Goal: Task Accomplishment & Management: Manage account settings

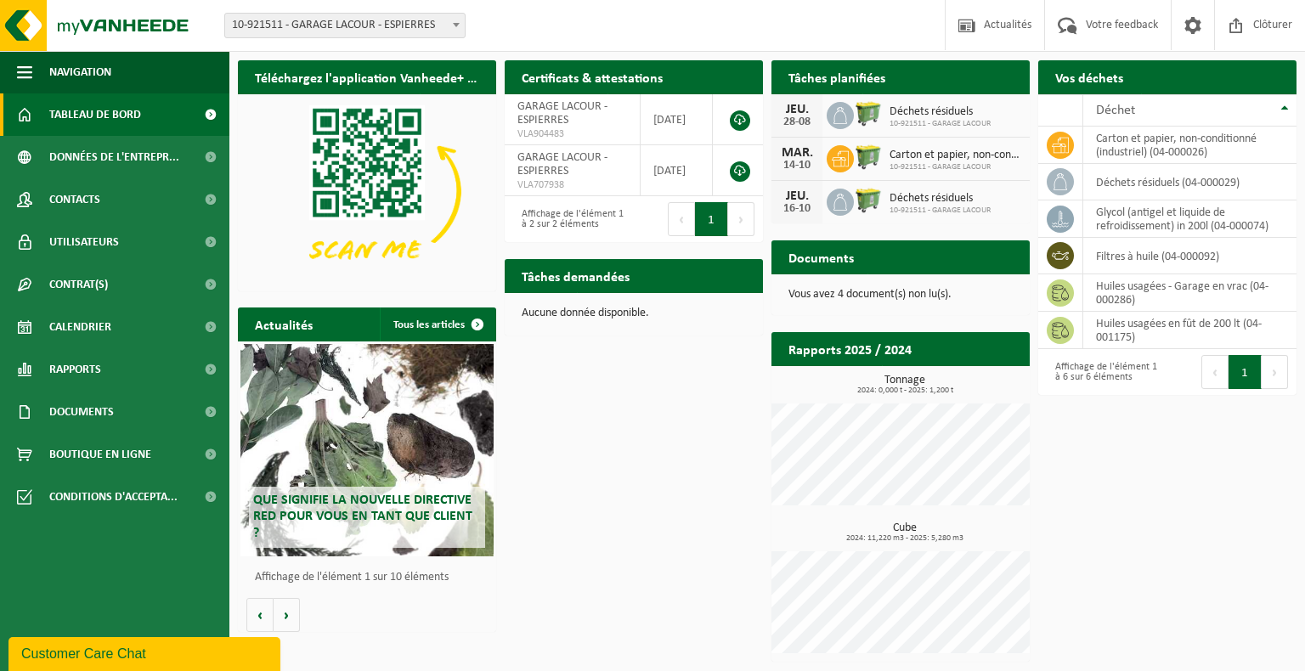
click at [122, 649] on div "Customer Care Chat" at bounding box center [144, 654] width 246 height 20
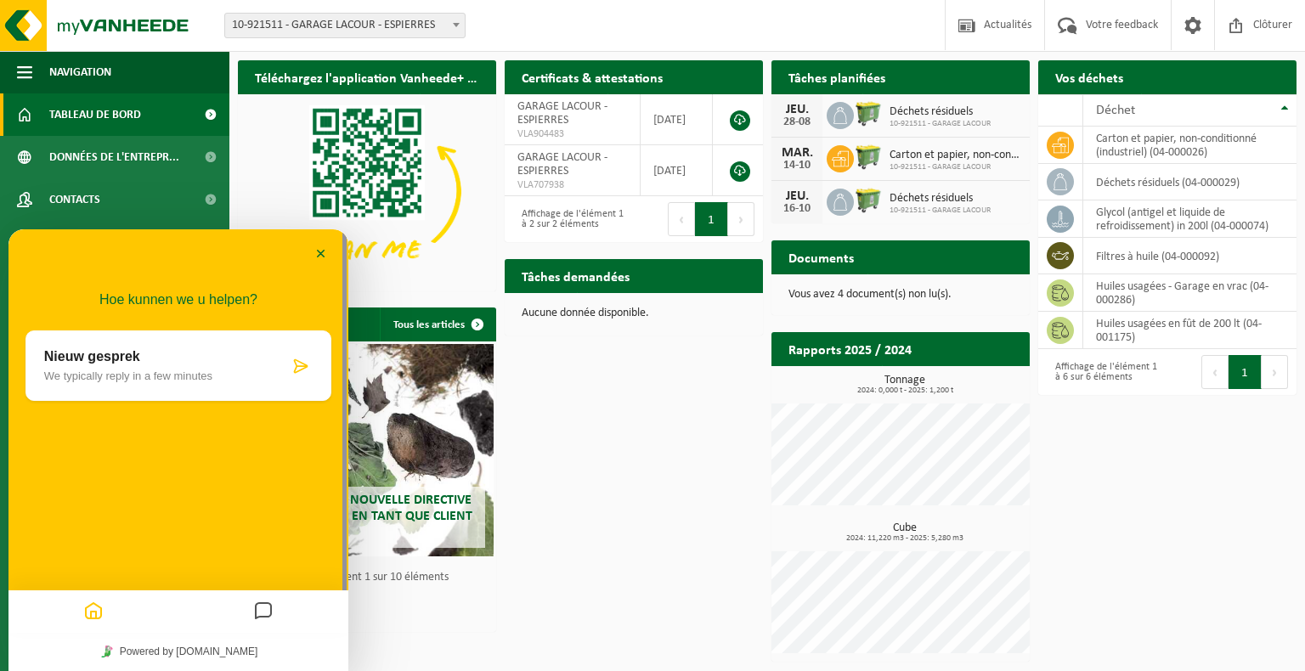
click at [221, 364] on p "Nieuw gesprek" at bounding box center [166, 356] width 245 height 15
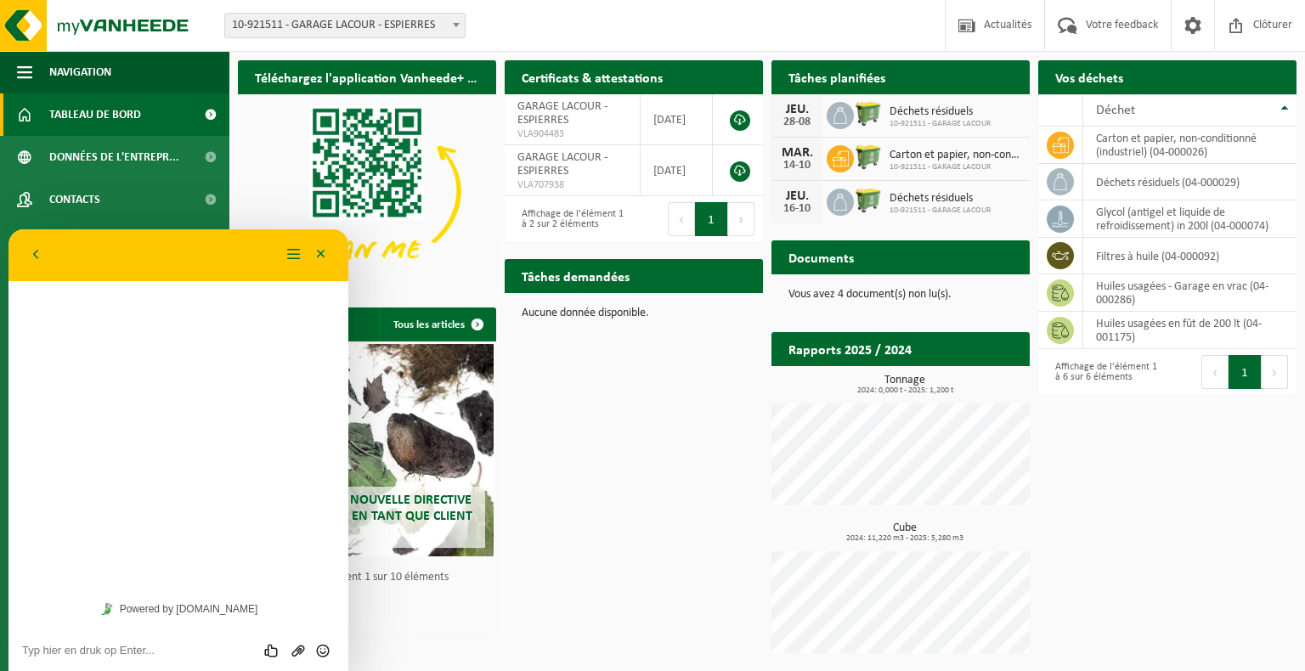
click at [8, 229] on textarea at bounding box center [8, 229] width 0 height 0
type textarea "BONJOUR"
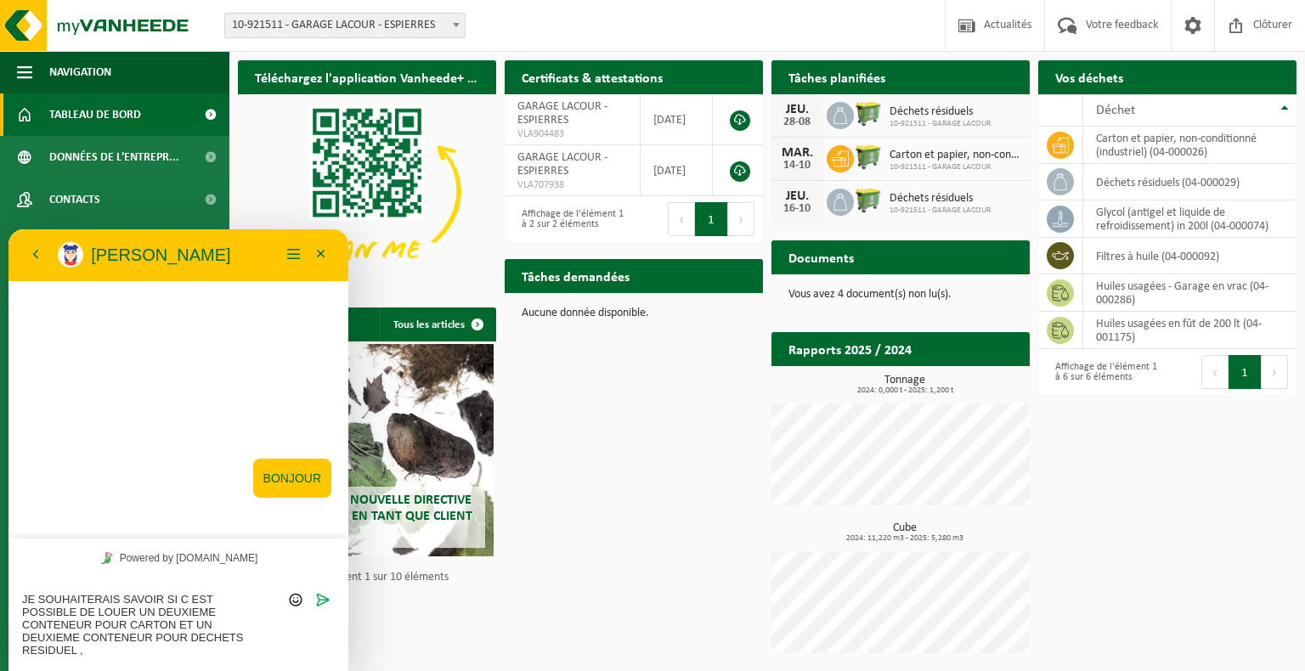
type textarea "JE SOUHAITERAIS SAVOIR SI C EST POSSIBLE DE LOUER UN DEUXIEME CONTENEUR POUR CA…"
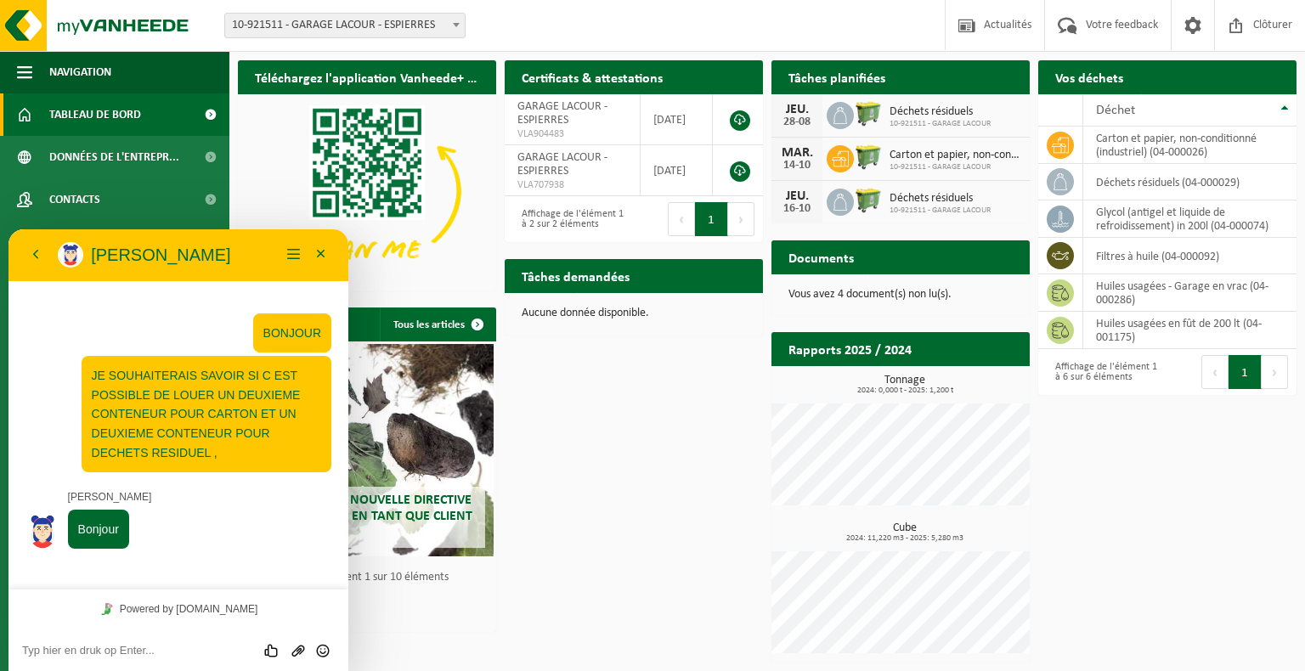
click at [8, 229] on textarea at bounding box center [8, 229] width 0 height 0
click at [197, 627] on div "Powered by tawk.to" at bounding box center [178, 609] width 340 height 38
click at [8, 229] on textarea at bounding box center [8, 229] width 0 height 0
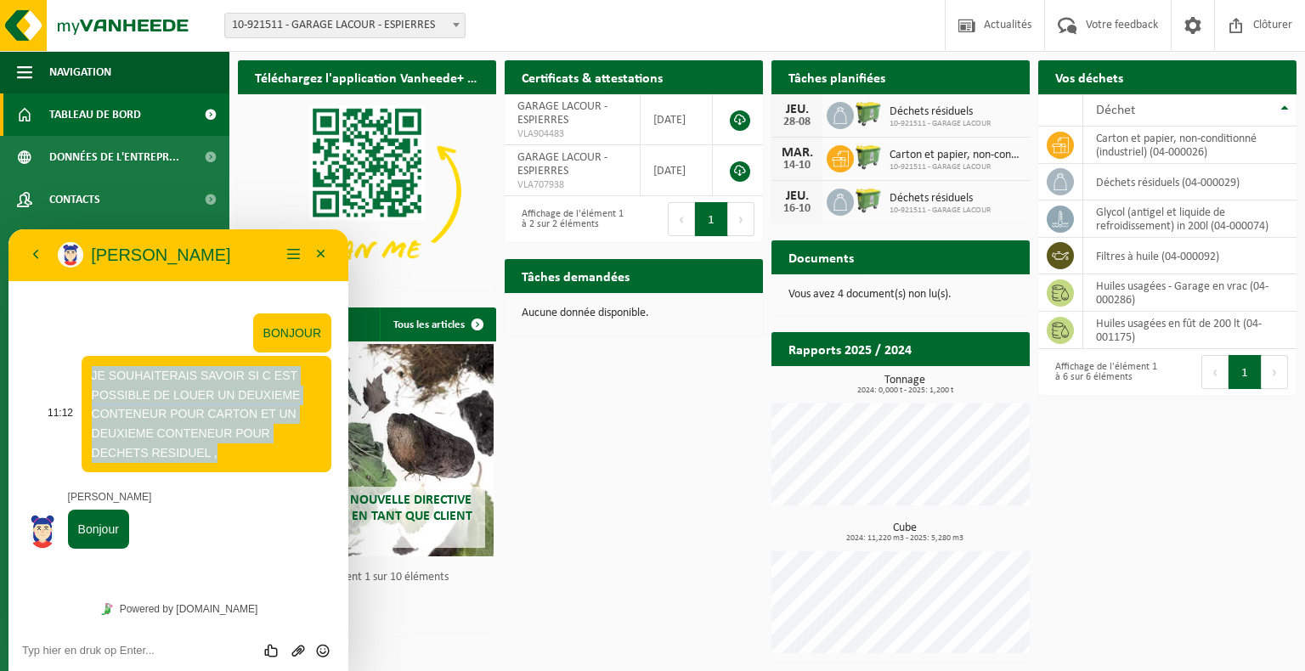
drag, startPoint x: 262, startPoint y: 457, endPoint x: 88, endPoint y: 365, distance: 196.6
click at [88, 365] on div "JE SOUHAITERAIS SAVOIR SI C EST POSSIBLE DE LOUER UN DEUXIEME CONTENEUR POUR CA…" at bounding box center [207, 414] width 250 height 116
copy span "JE SOUHAITERAIS SAVOIR SI C EST POSSIBLE DE LOUER UN DEUXIEME CONTENEUR POUR CA…"
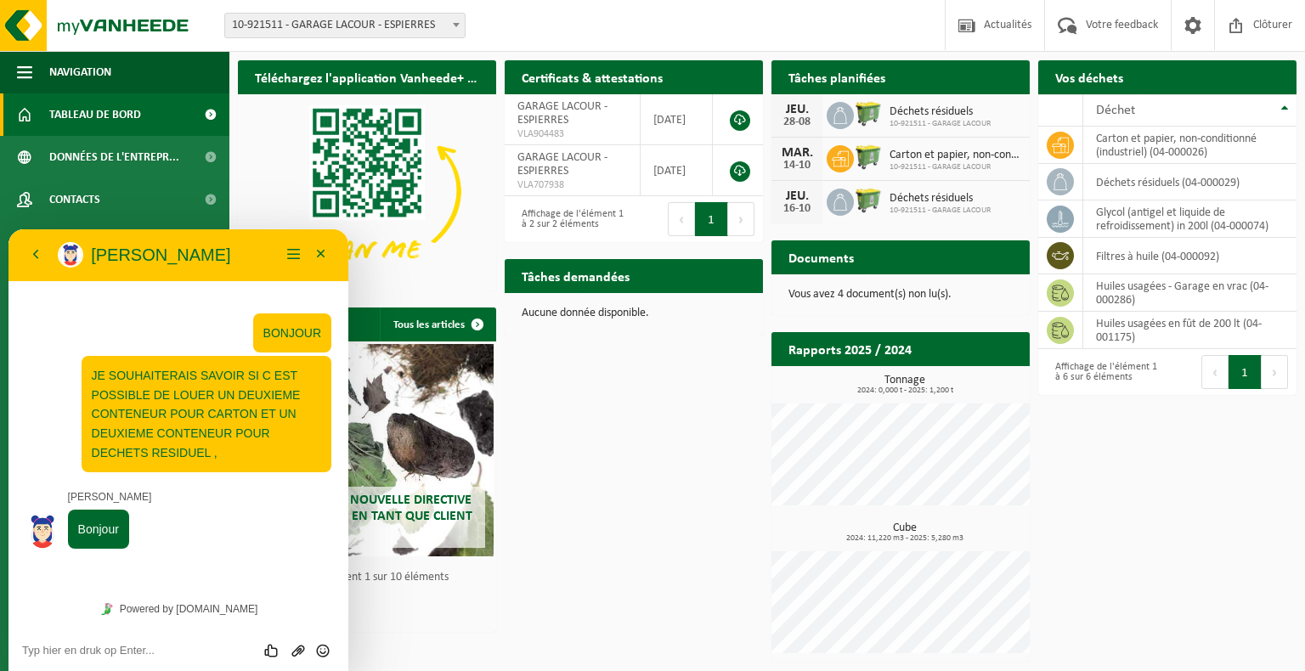
click at [8, 229] on textarea at bounding box center [8, 229] width 0 height 0
paste textarea "JE SOUHAITERAIS SAVOIR SI C EST POSSIBLE DE LOUER UN DEUXIEME CONTENEUR POUR CA…"
type textarea "JE SOUHAITERAIS SAVOIR SI C EST POSSIBLE DE LOUER UN DEUXIEME CONTENEUR POUR CA…"
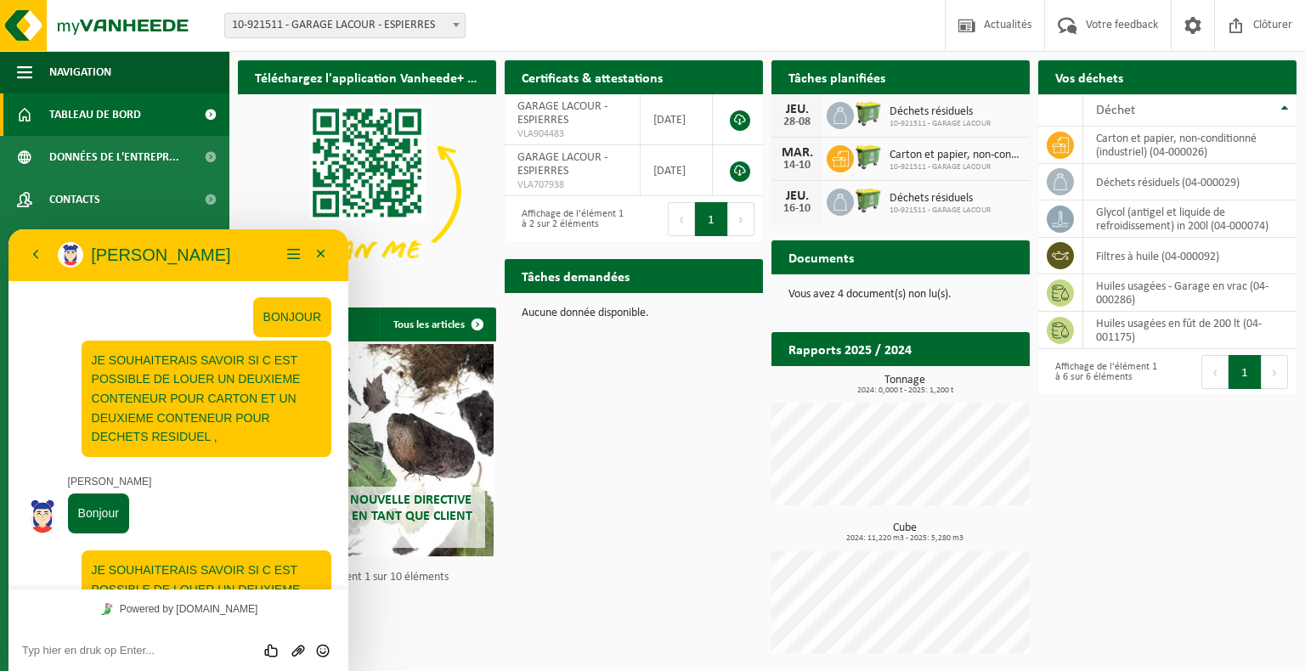
scroll to position [90, 0]
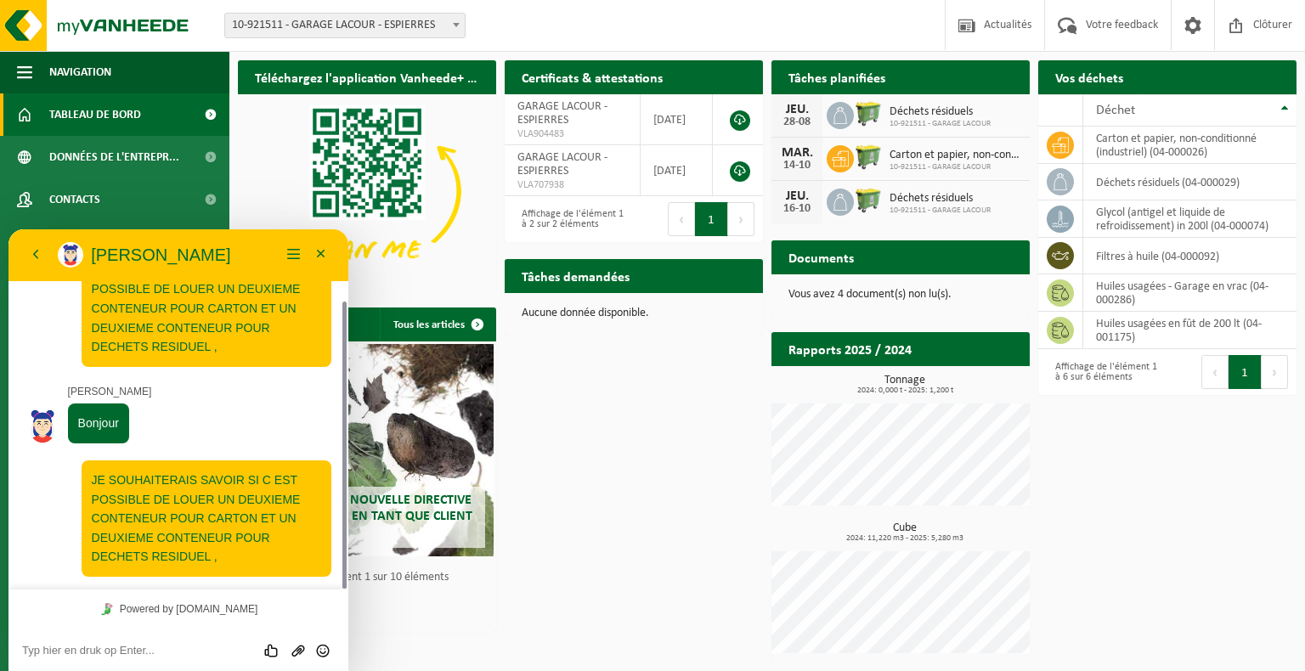
click at [76, 597] on div "Powered by tawk.to" at bounding box center [178, 609] width 340 height 38
click at [297, 252] on button "Menu" at bounding box center [293, 254] width 27 height 25
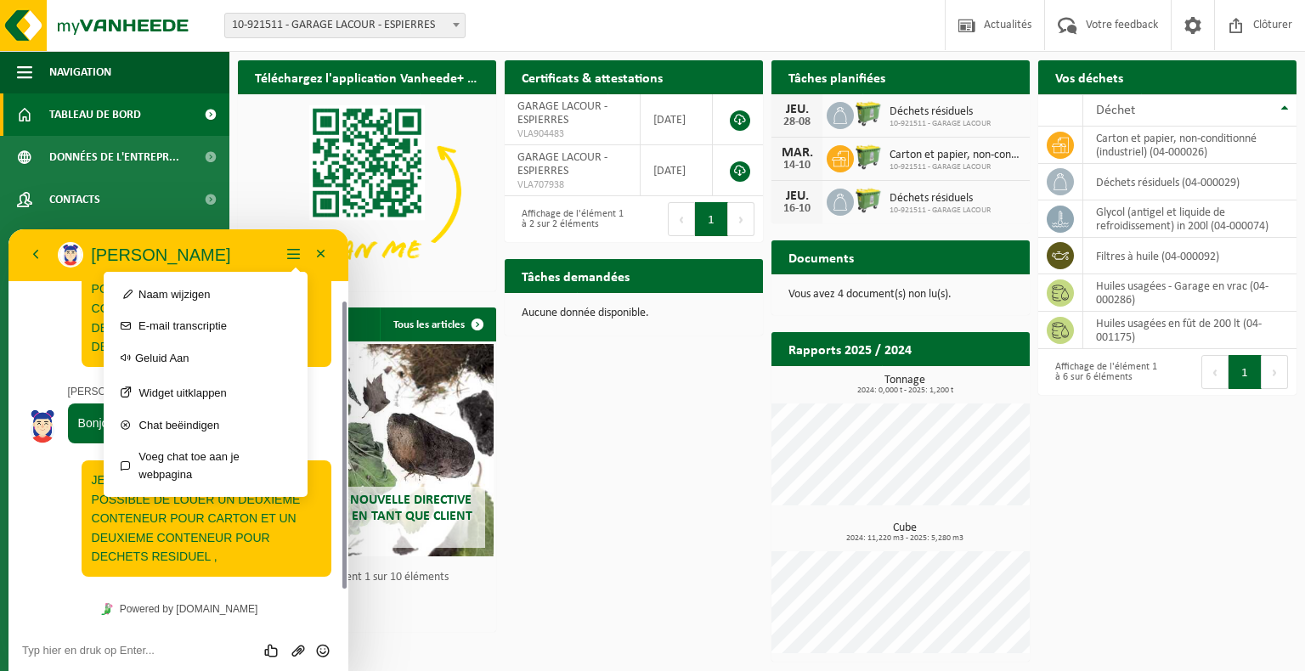
click at [277, 199] on img at bounding box center [367, 191] width 258 height 194
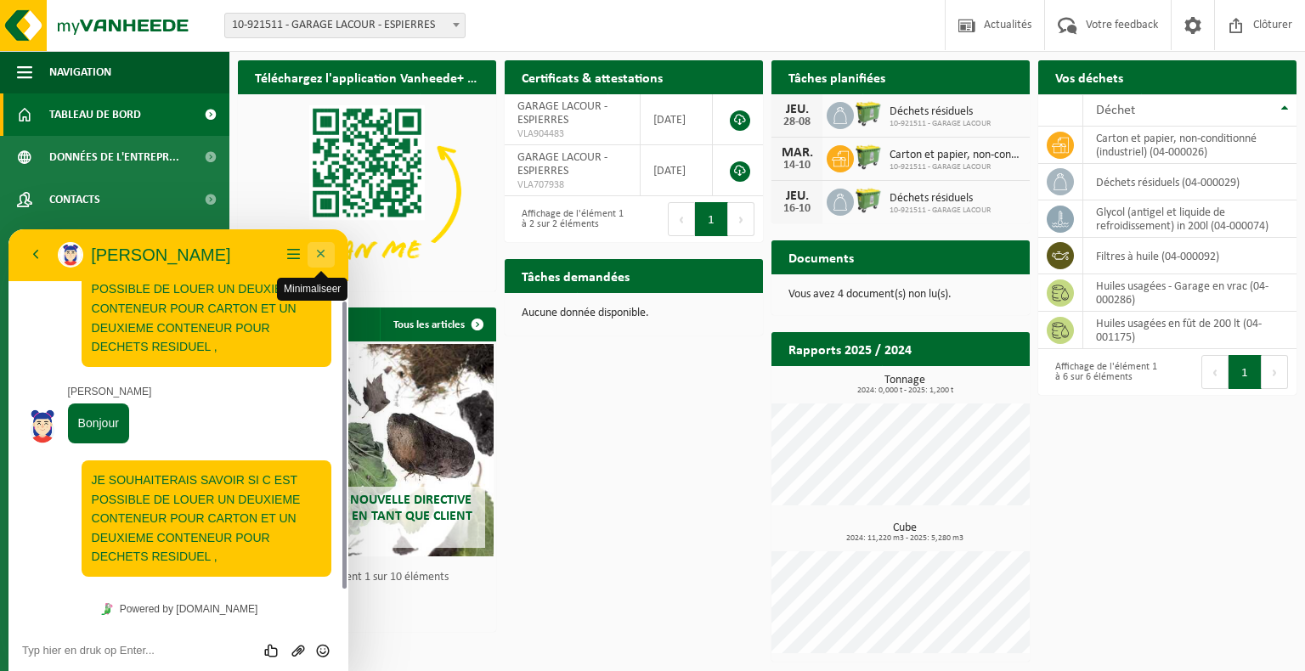
click at [323, 258] on button "Minimaliseer" at bounding box center [321, 254] width 27 height 25
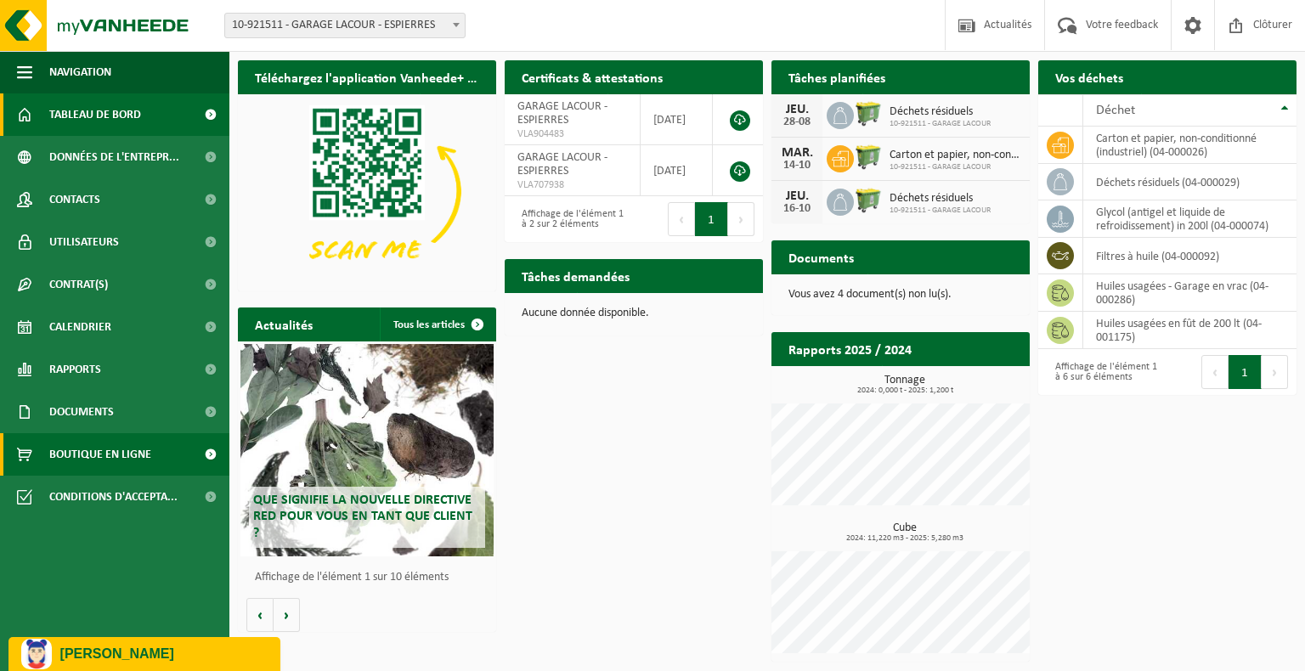
click at [166, 451] on link "Boutique en ligne" at bounding box center [114, 454] width 229 height 42
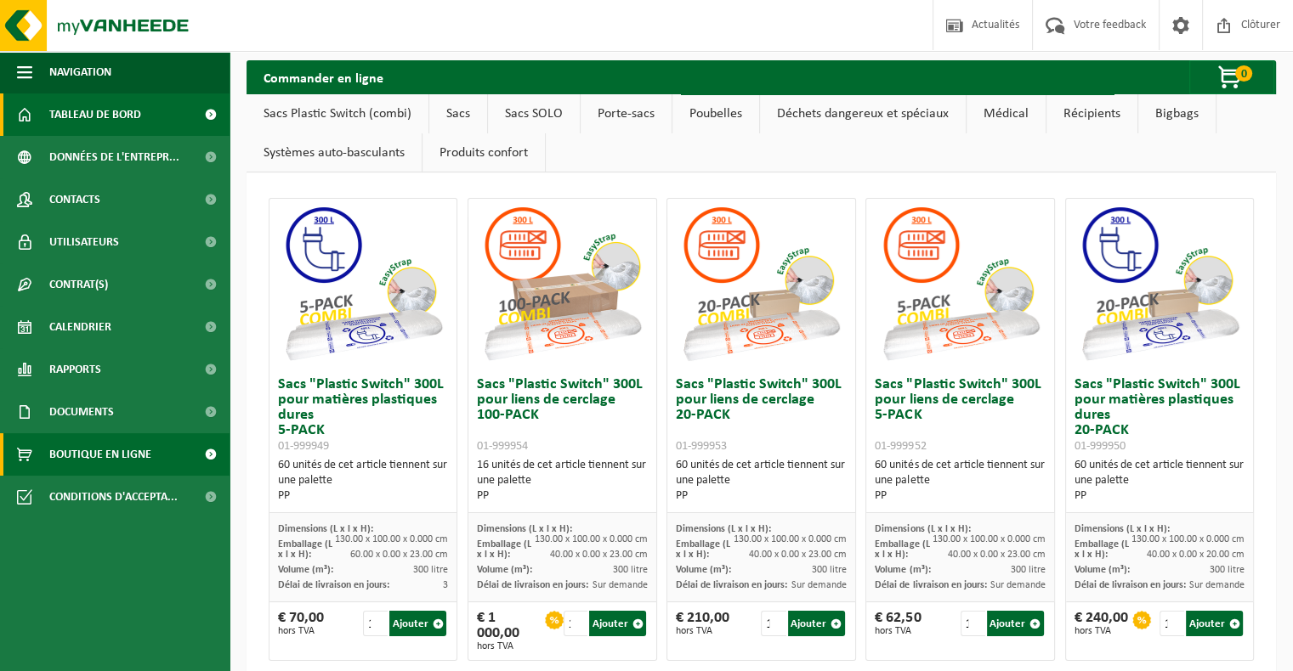
click at [101, 124] on span "Tableau de bord" at bounding box center [95, 114] width 92 height 42
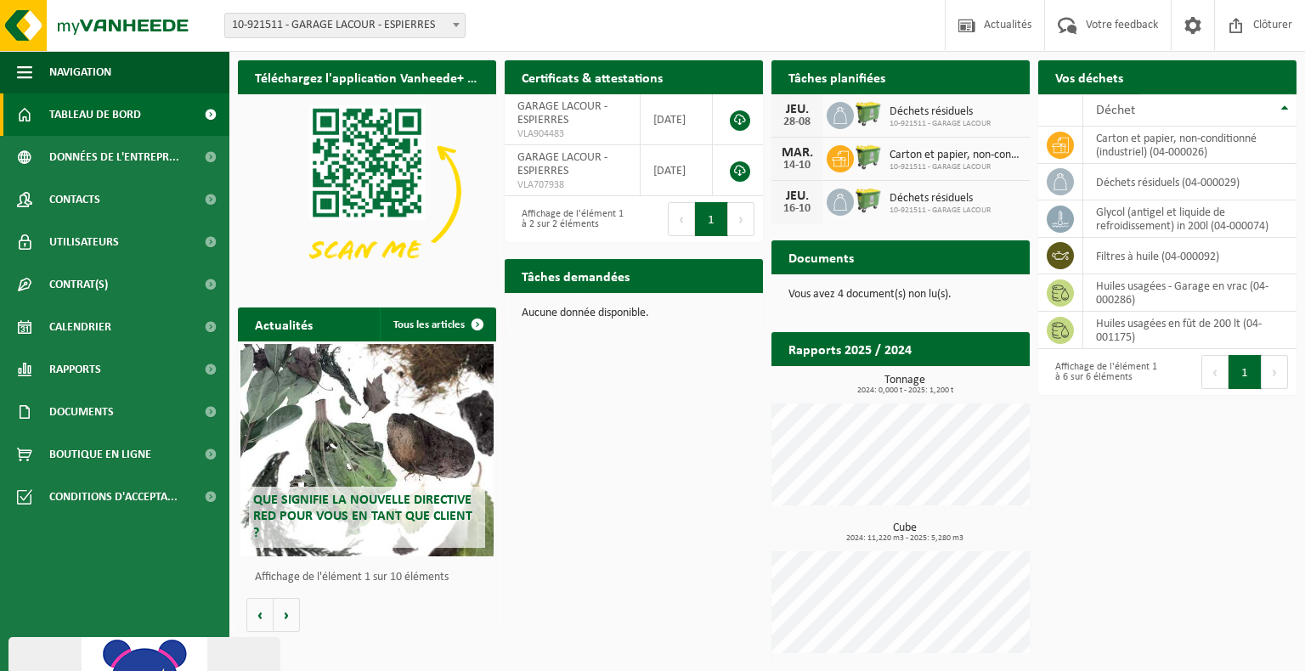
click at [1269, 93] on span at bounding box center [1278, 110] width 34 height 34
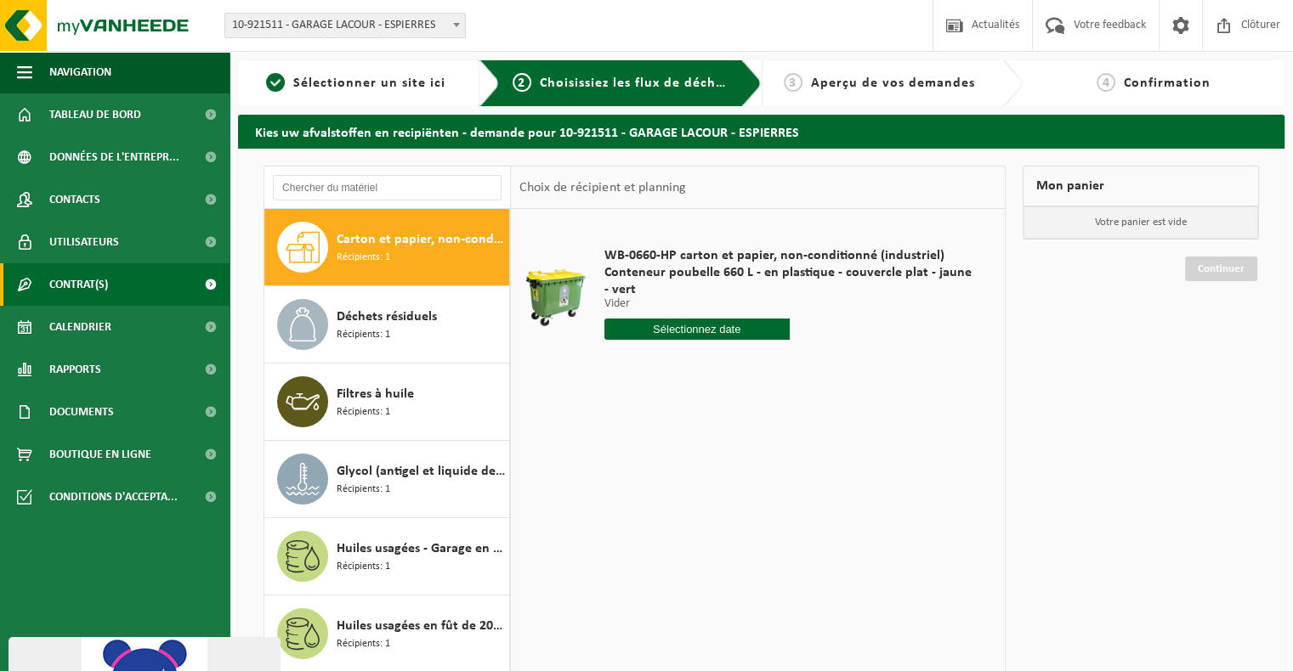
click at [167, 285] on link "Contrat(s)" at bounding box center [114, 284] width 229 height 42
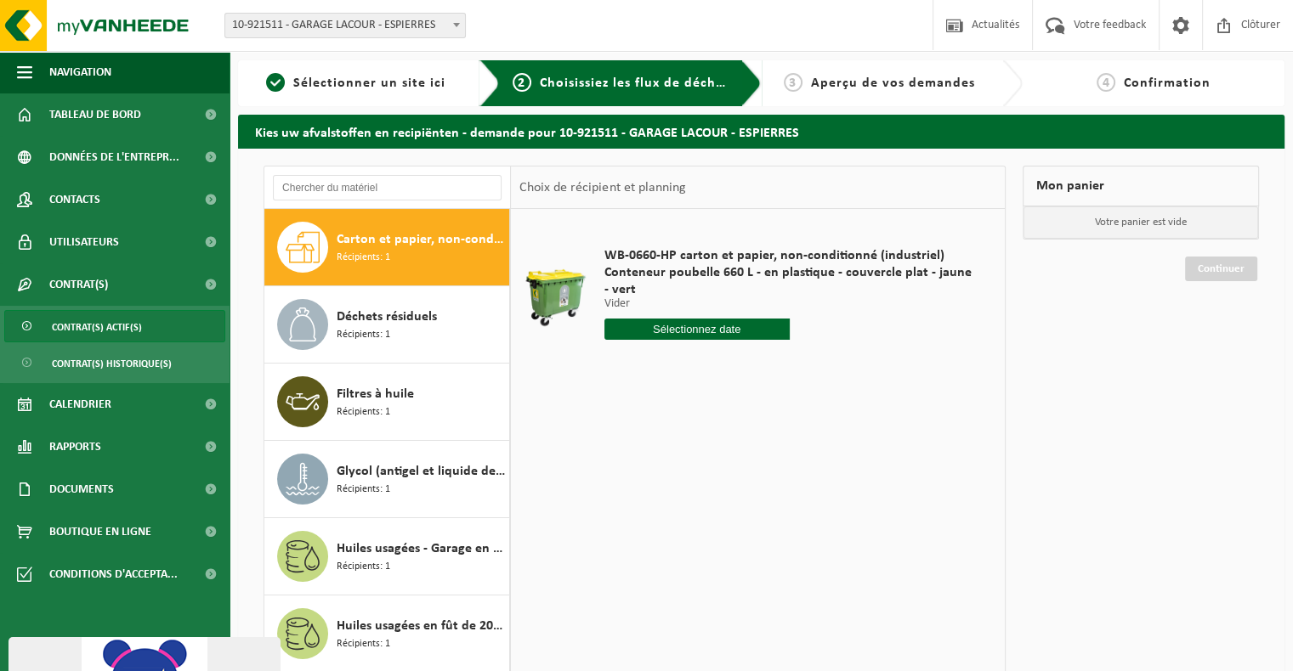
click at [116, 324] on span "Contrat(s) actif(s)" at bounding box center [97, 327] width 90 height 32
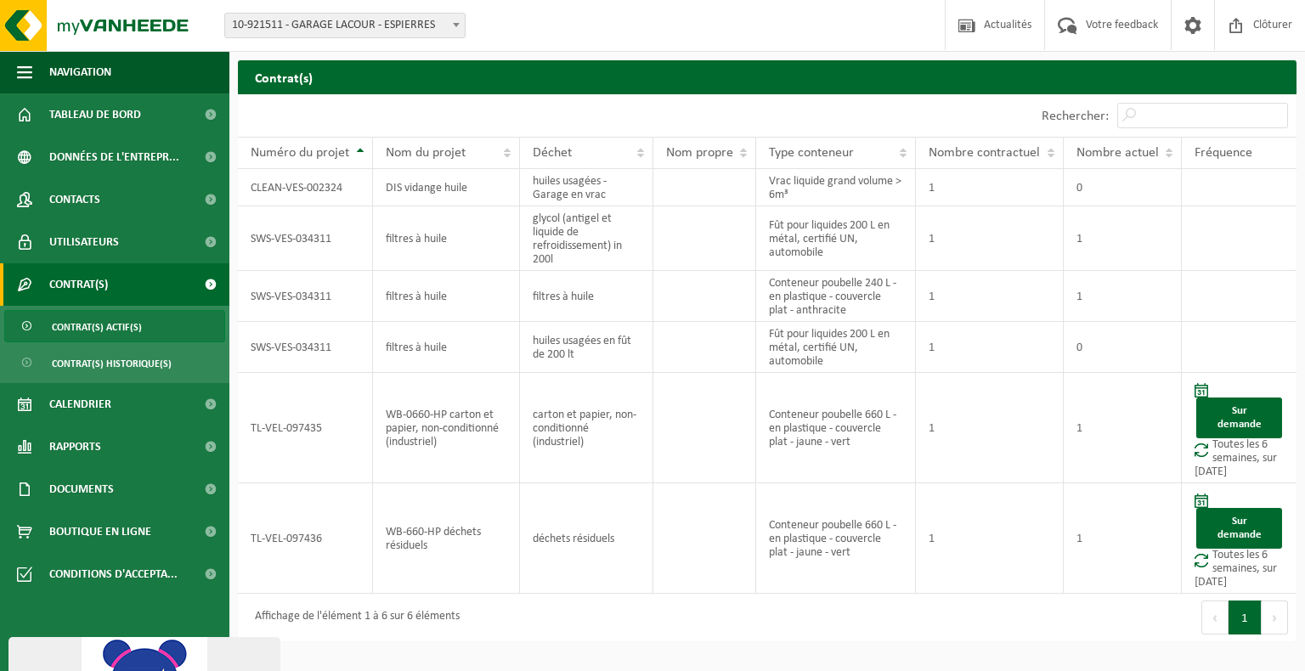
click at [381, 112] on div "Afficher 10 25 50 100 10 éléments" at bounding box center [502, 115] width 529 height 42
click at [969, 417] on td "1" at bounding box center [990, 428] width 148 height 110
click at [1053, 151] on th "Nombre contractuel" at bounding box center [990, 153] width 148 height 32
click at [289, 429] on td "TL-VEL-097435" at bounding box center [305, 428] width 135 height 110
click at [290, 429] on td "TL-VEL-097435" at bounding box center [305, 428] width 135 height 110
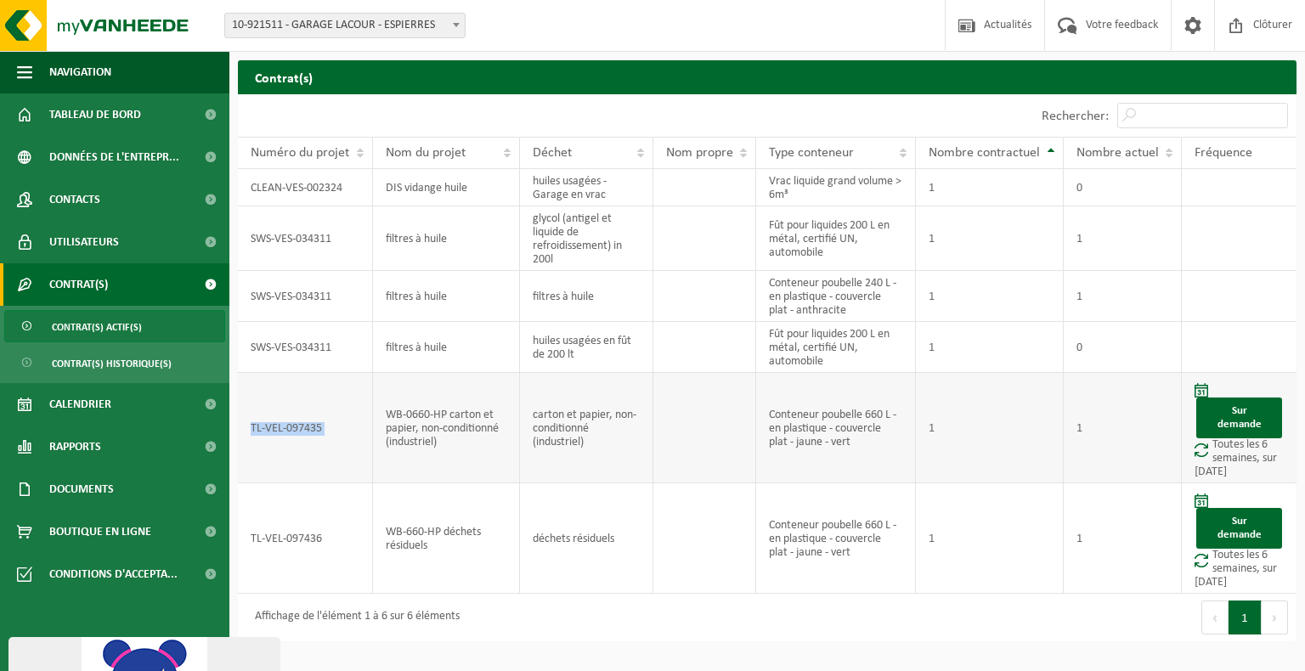
click at [290, 429] on td "TL-VEL-097435" at bounding box center [305, 428] width 135 height 110
drag, startPoint x: 290, startPoint y: 429, endPoint x: 446, endPoint y: 437, distance: 156.6
click at [444, 437] on td "WB-0660-HP carton et papier, non-conditionné (industriel)" at bounding box center [446, 428] width 147 height 110
click at [477, 576] on td "WB-660-HP déchets résiduels" at bounding box center [446, 539] width 147 height 110
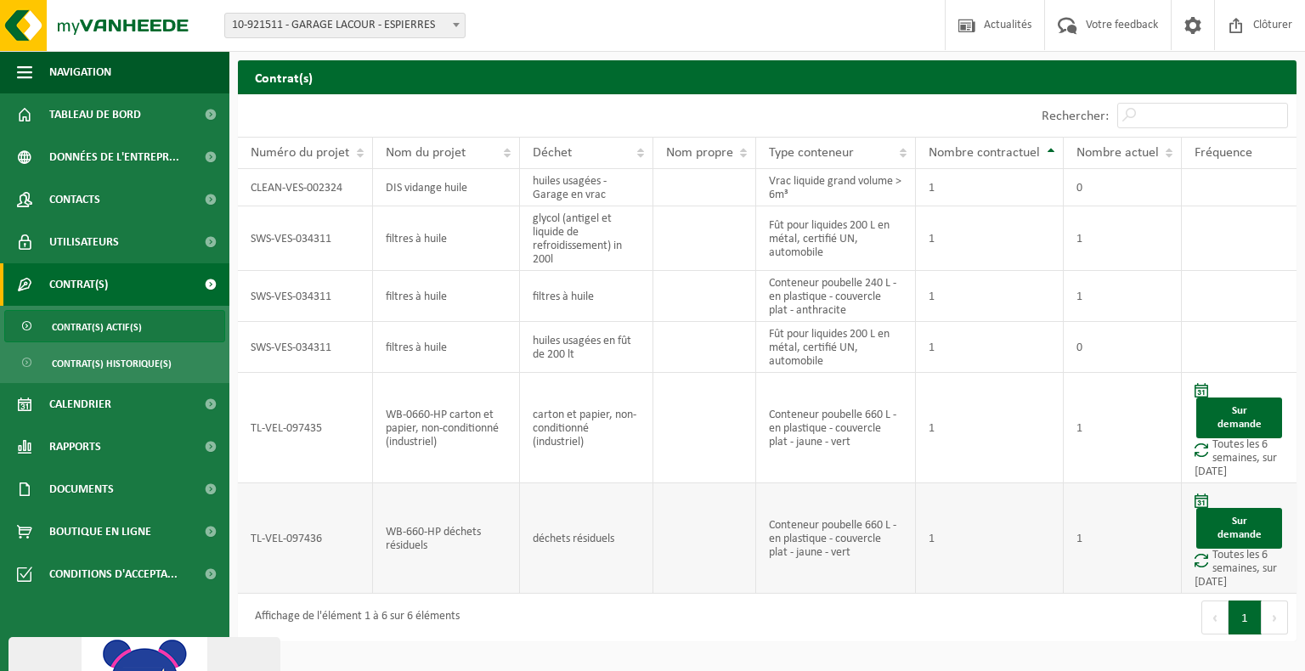
click at [478, 576] on td "WB-660-HP déchets résiduels" at bounding box center [446, 539] width 147 height 110
click at [479, 575] on td "WB-660-HP déchets résiduels" at bounding box center [446, 539] width 147 height 110
click at [830, 566] on td "Conteneur poubelle 660 L - en plastique - couvercle plat - jaune - vert" at bounding box center [836, 539] width 160 height 110
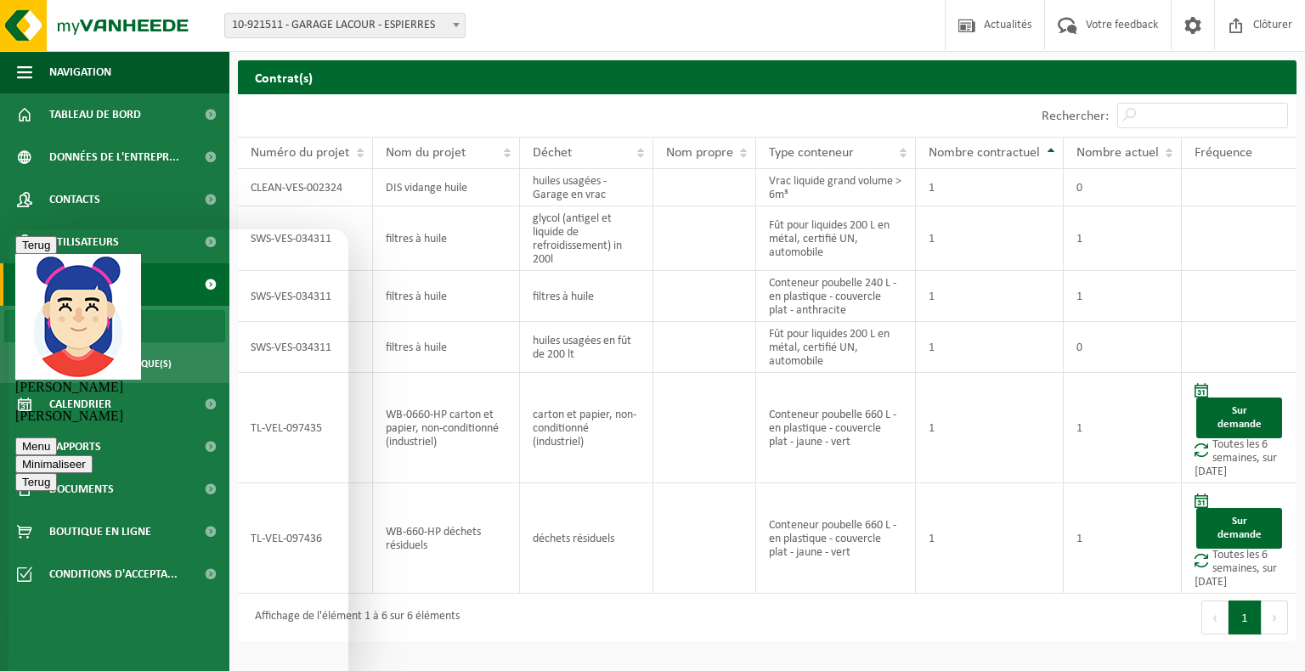
scroll to position [90, 0]
drag, startPoint x: 643, startPoint y: 614, endPoint x: 658, endPoint y: 611, distance: 15.7
click at [644, 614] on div "Affichage de l'élément 1 à 6 sur 6 éléments" at bounding box center [502, 618] width 529 height 48
click at [1078, 630] on div "Premier Précédent 1 Suivant Dernier" at bounding box center [1031, 618] width 529 height 48
click at [351, 98] on div "Afficher 10 25 50 100 10 éléments" at bounding box center [502, 115] width 529 height 42
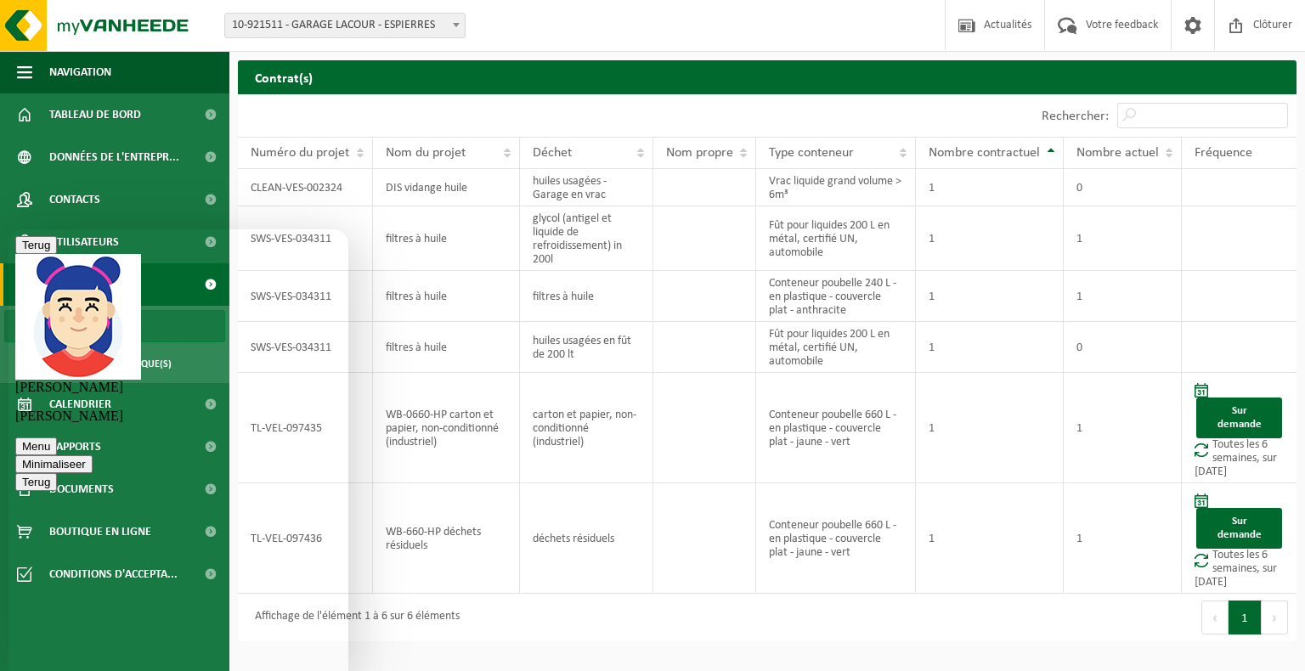
click at [355, 76] on h2 "Contrat(s)" at bounding box center [767, 76] width 1059 height 33
click at [57, 438] on button "Menu" at bounding box center [36, 447] width 42 height 18
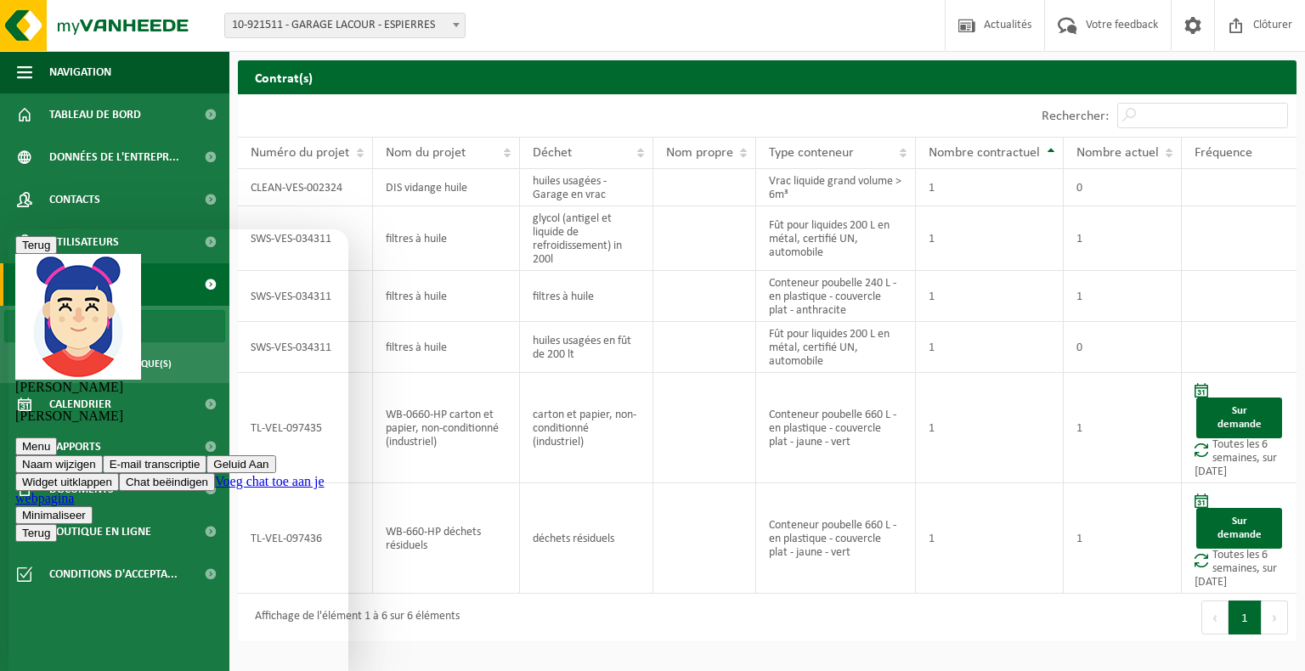
click at [93, 507] on button "Minimaliseer" at bounding box center [53, 516] width 77 height 18
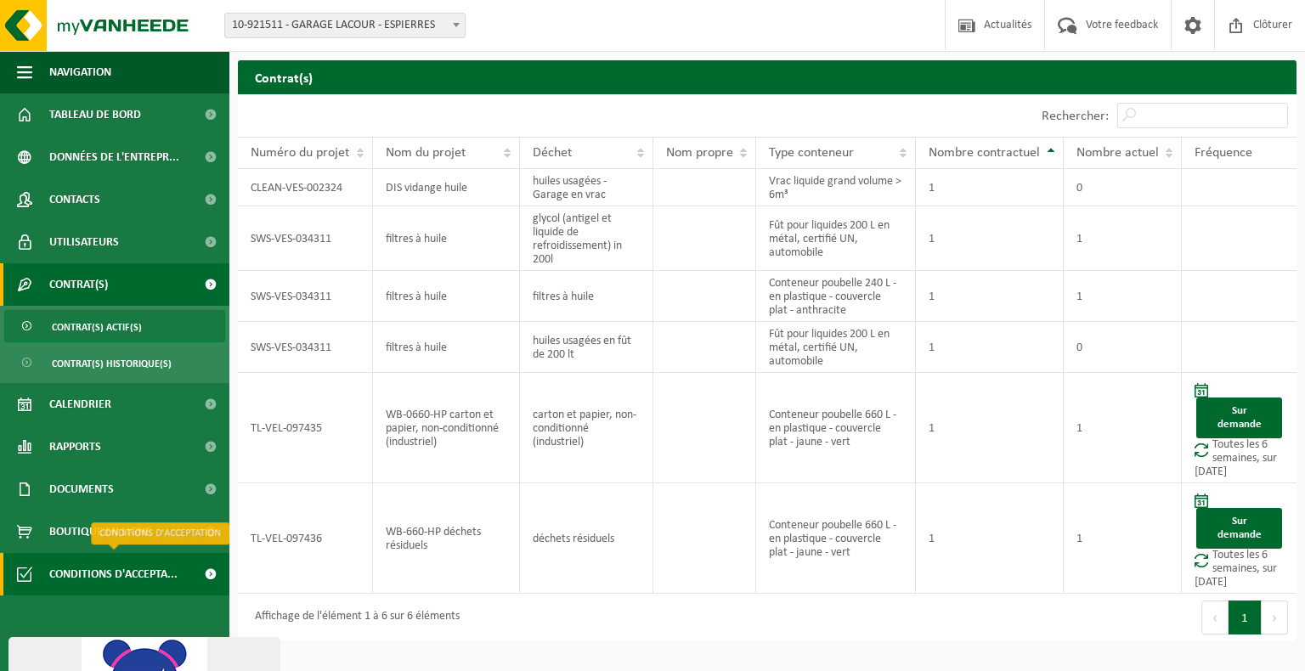
click at [180, 571] on link "Conditions d'accepta..." at bounding box center [114, 574] width 229 height 42
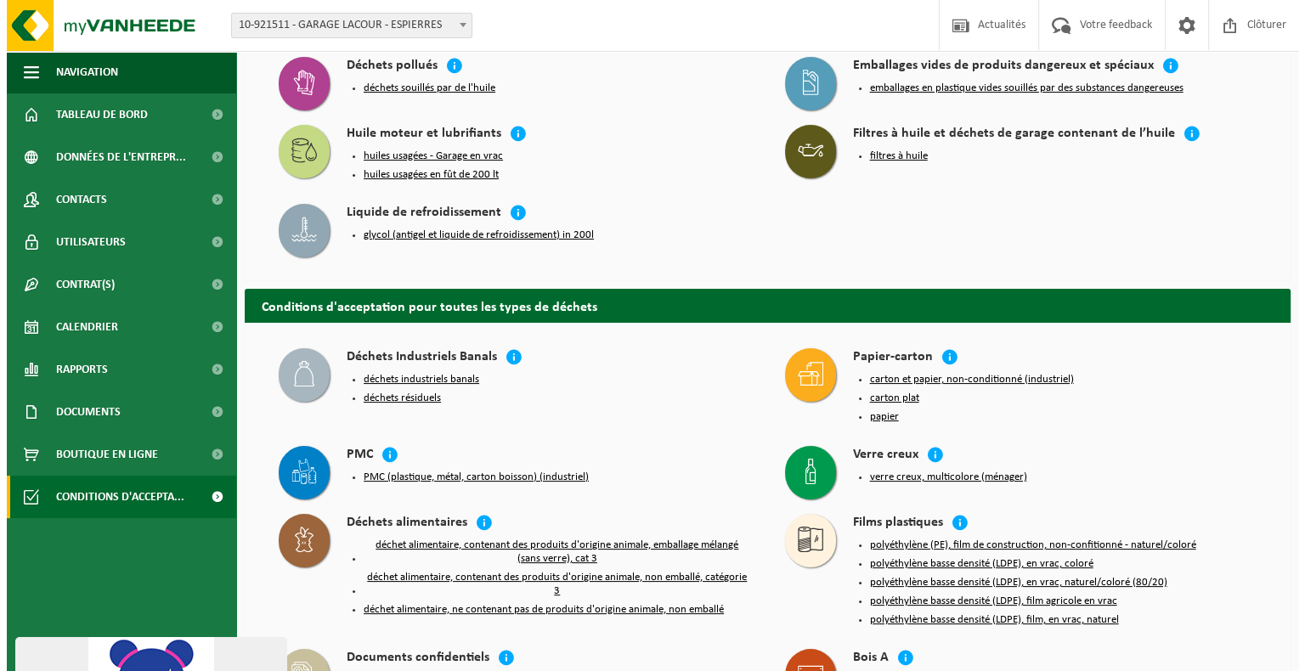
scroll to position [255, 0]
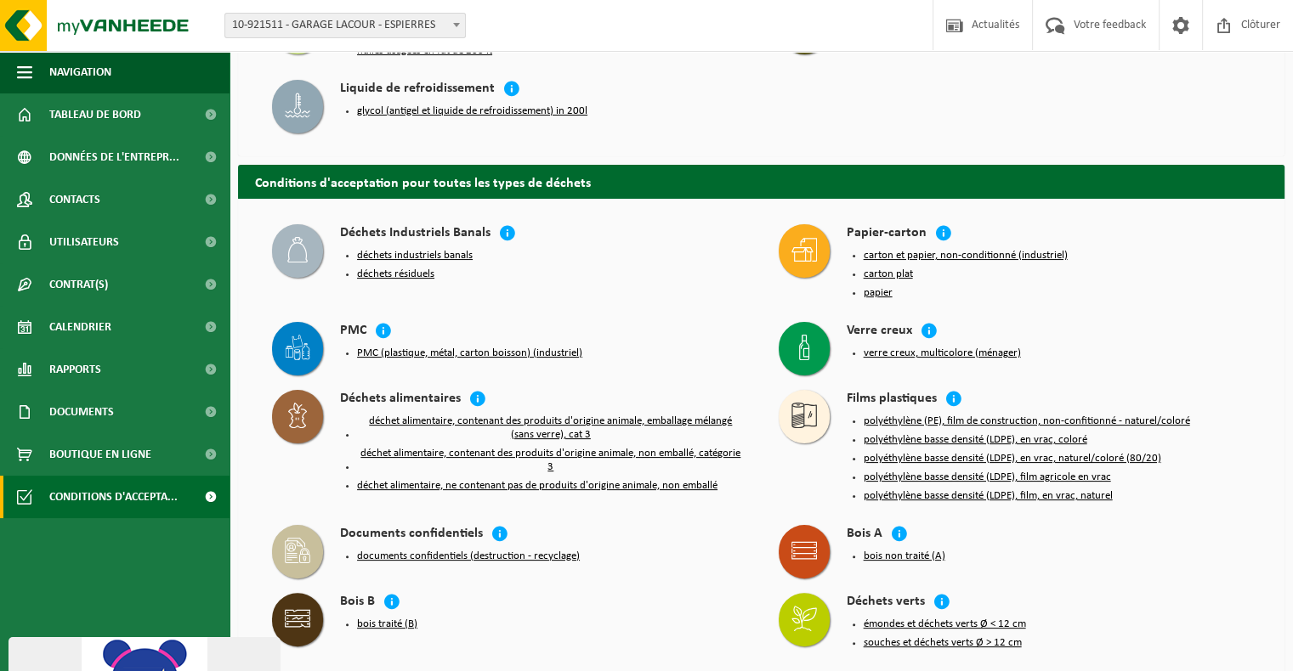
click at [422, 270] on button "déchets résiduels" at bounding box center [395, 275] width 77 height 14
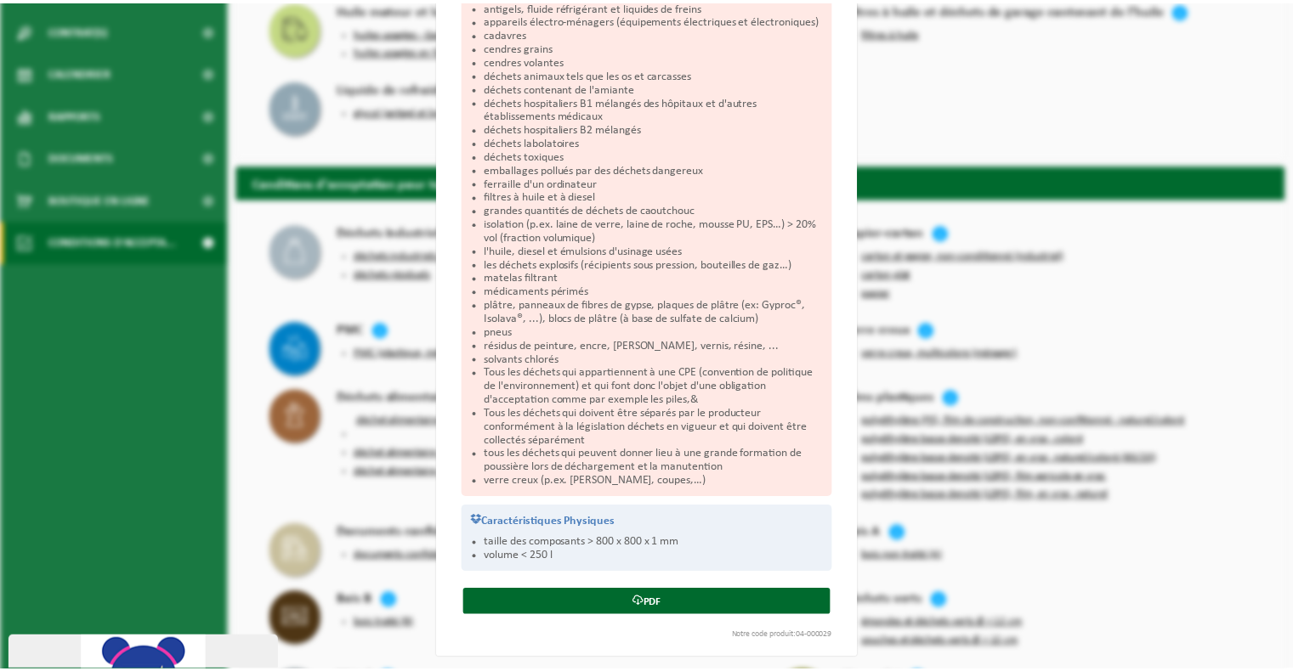
scroll to position [0, 0]
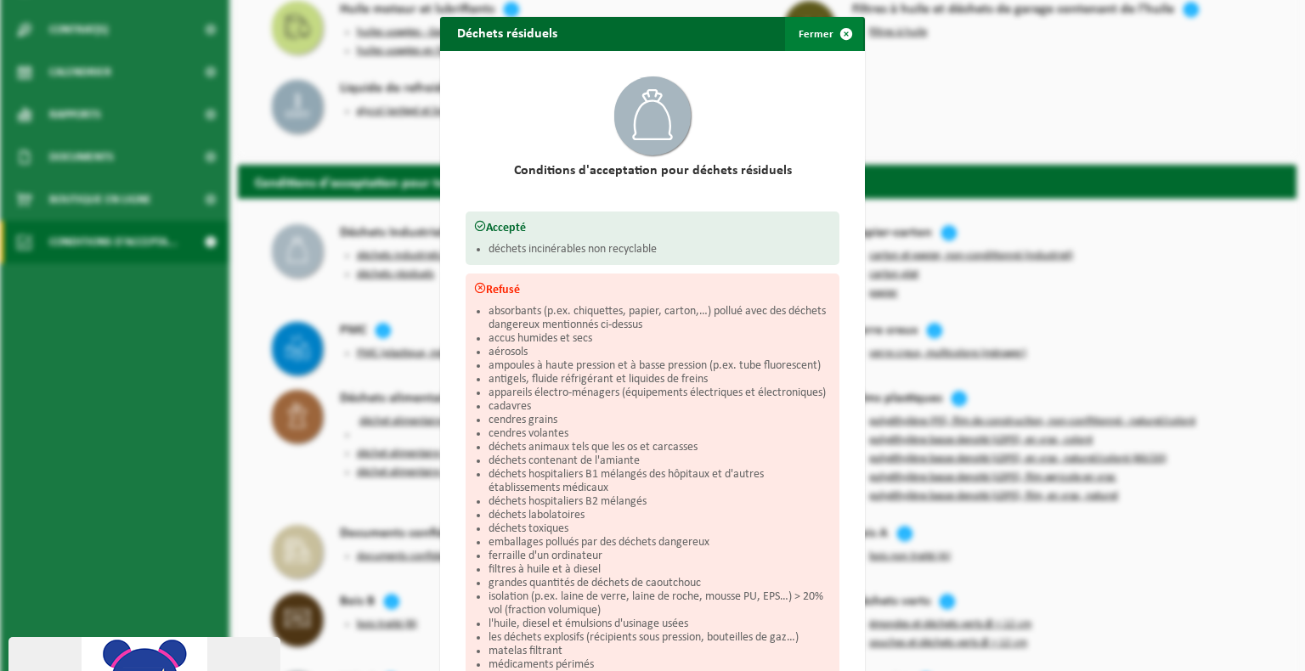
click at [837, 34] on span "button" at bounding box center [847, 34] width 34 height 34
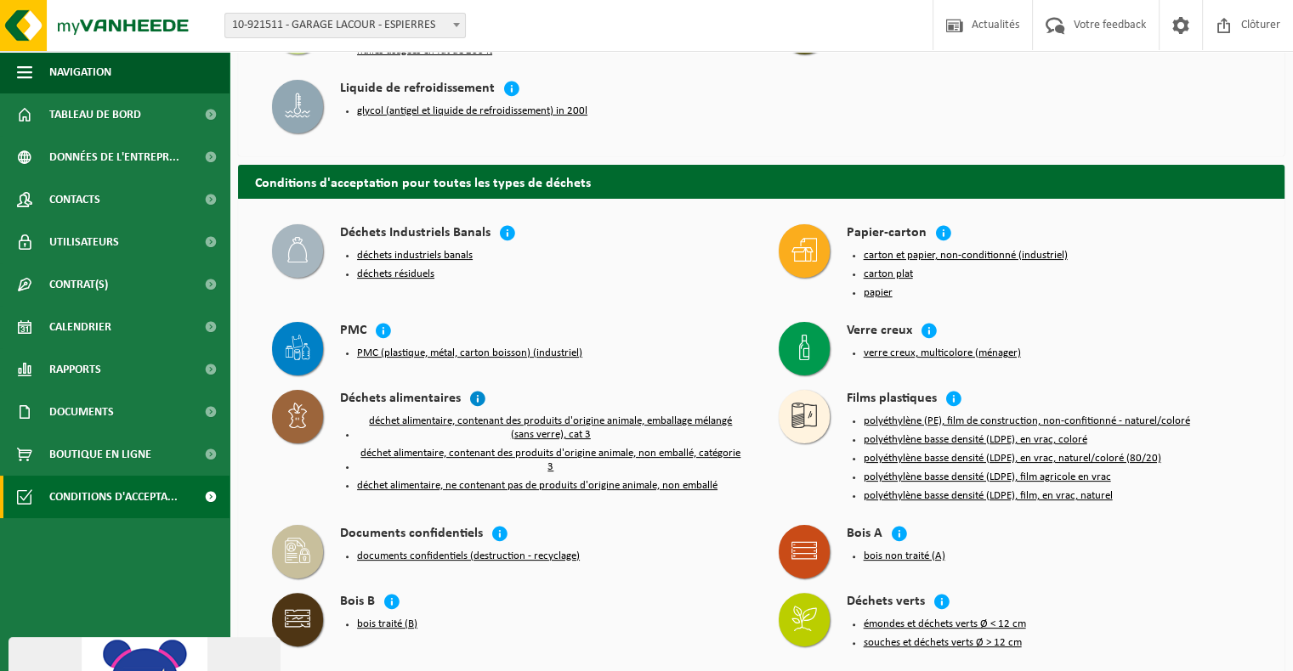
click at [477, 397] on icon at bounding box center [477, 398] width 17 height 17
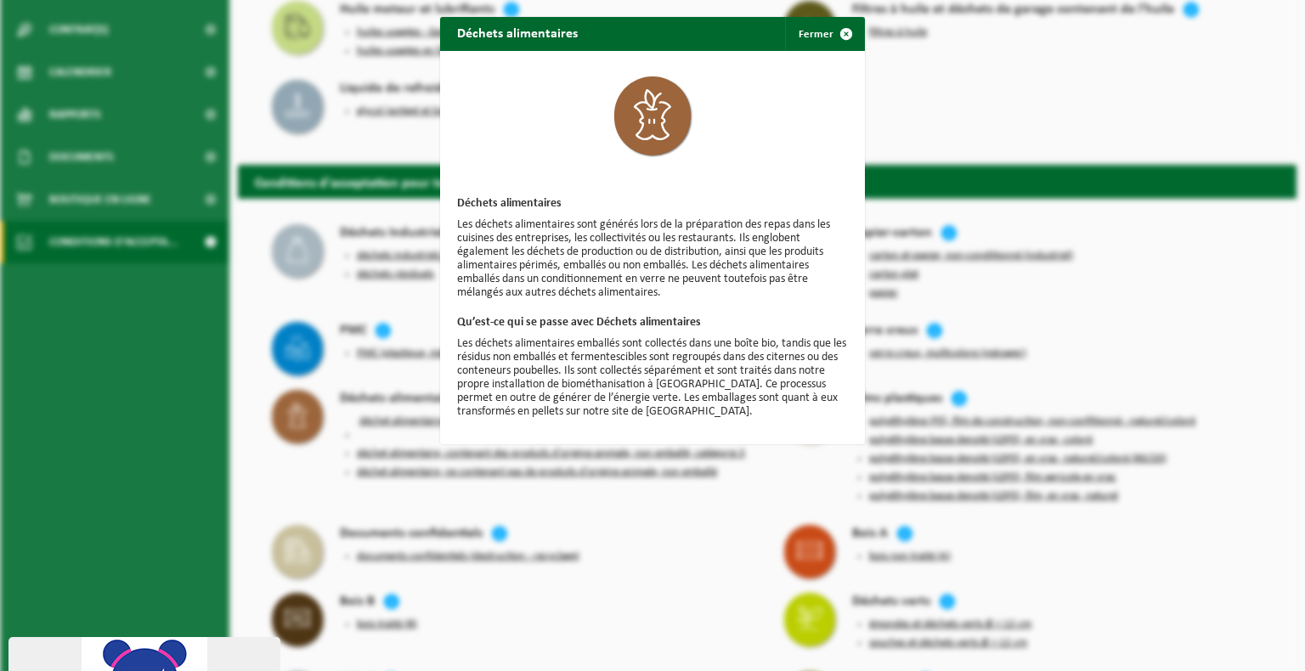
click at [837, 29] on span "button" at bounding box center [847, 34] width 34 height 34
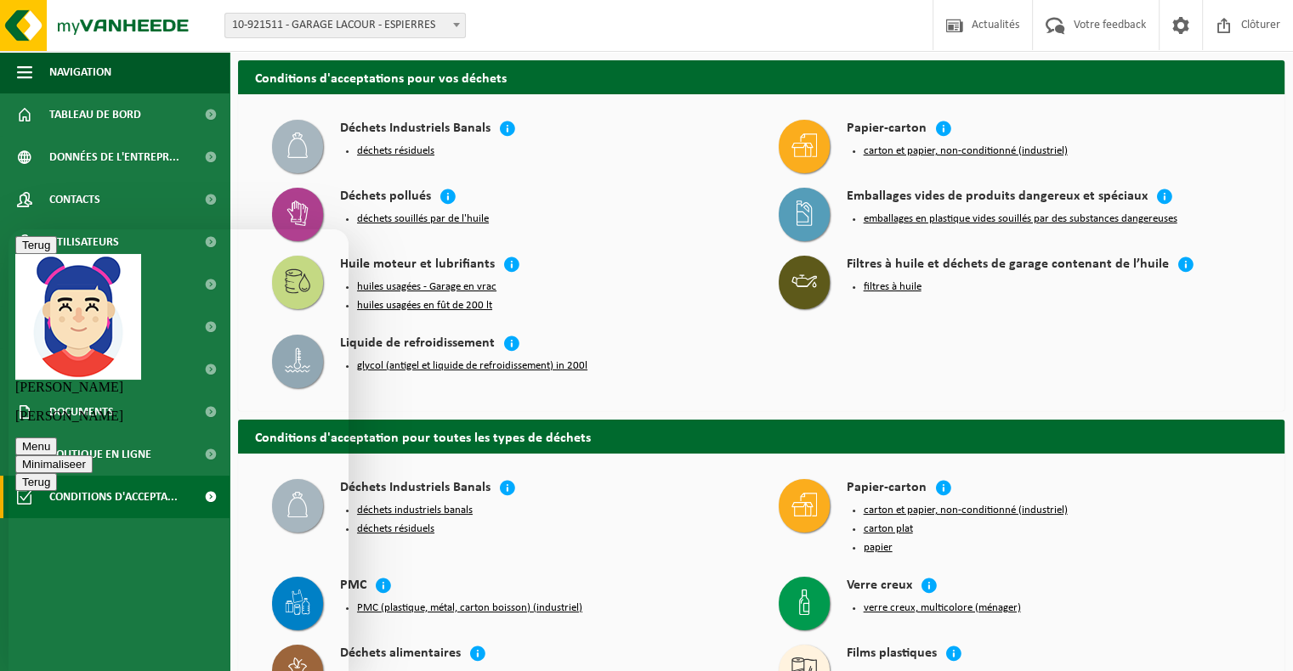
scroll to position [90, 0]
drag, startPoint x: 324, startPoint y: 252, endPoint x: 315, endPoint y: 253, distance: 8.5
click at [93, 456] on button "Minimaliseer" at bounding box center [53, 465] width 77 height 18
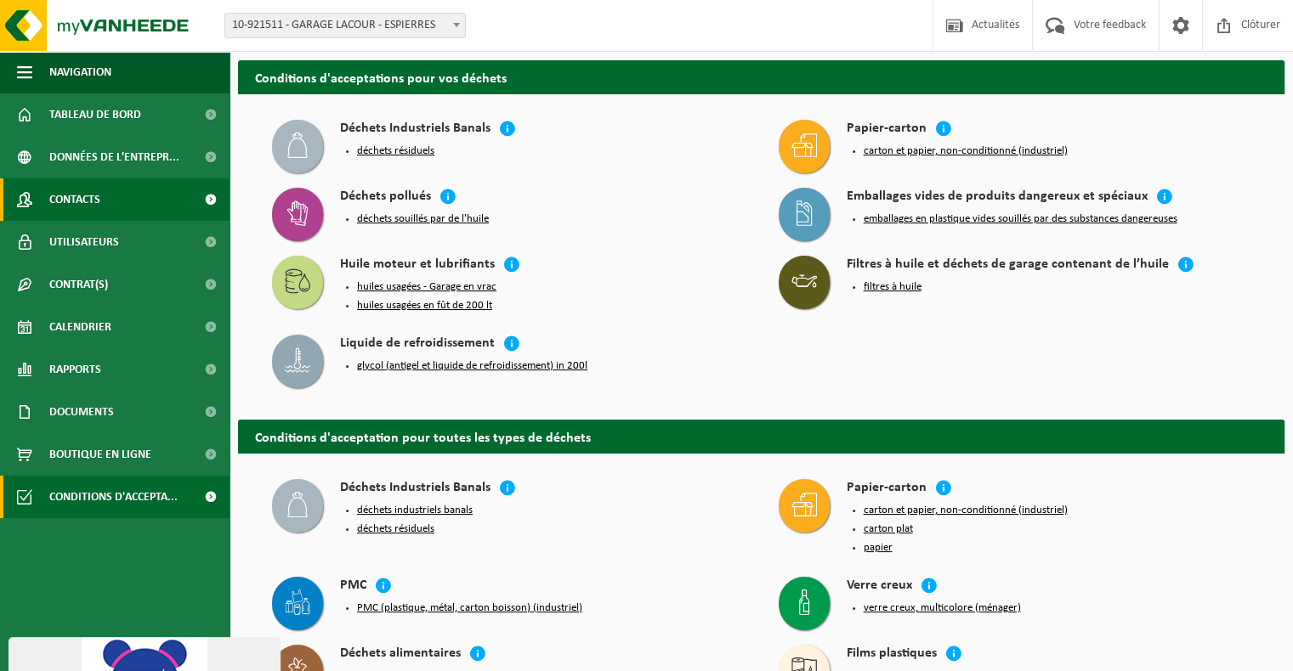
click at [75, 193] on span "Contacts" at bounding box center [74, 199] width 51 height 42
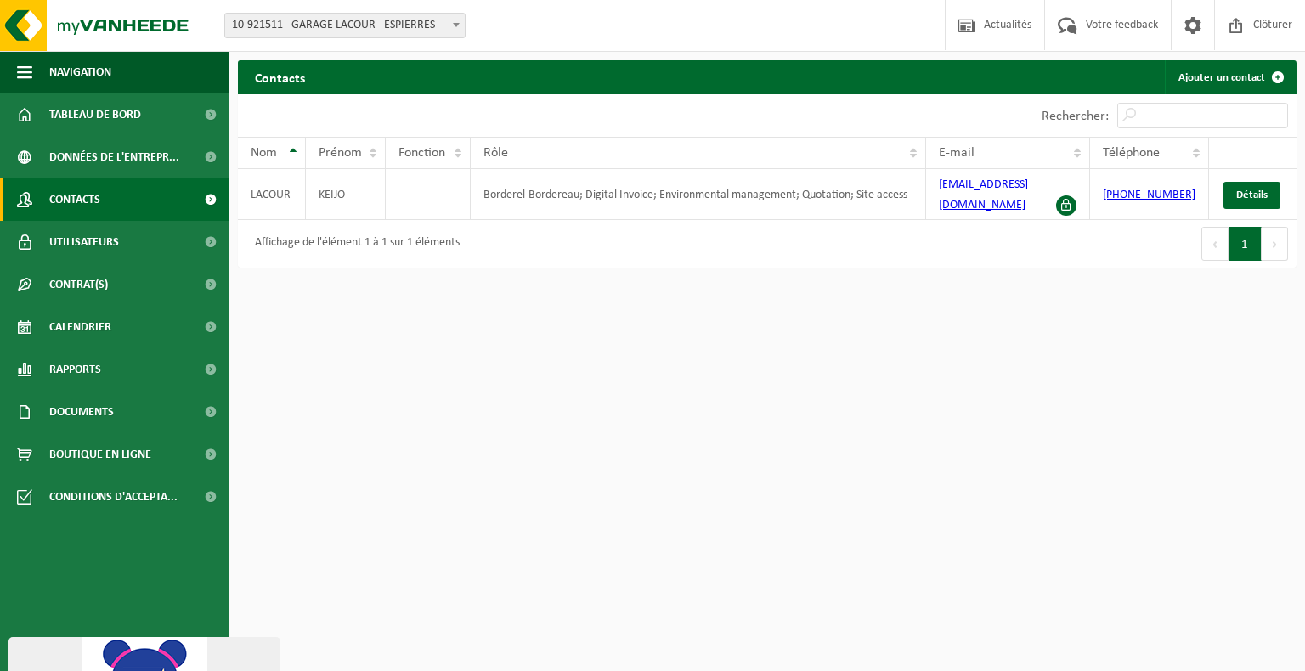
click at [768, 404] on html "Site: 10-921511 - GARAGE LACOUR - ESPIERRES 10-921511 - GARAGE LACOUR - ESPIERR…" at bounding box center [652, 335] width 1305 height 671
click at [152, 28] on img at bounding box center [102, 25] width 204 height 51
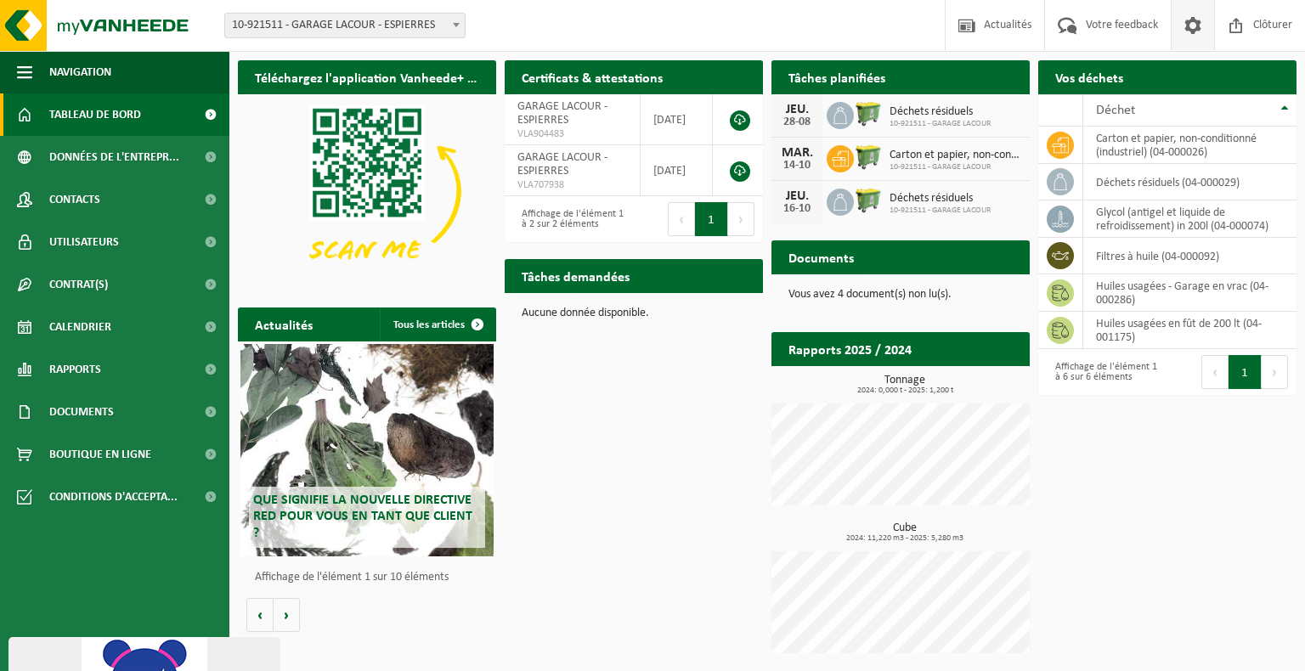
click at [1190, 22] on span at bounding box center [1193, 25] width 25 height 50
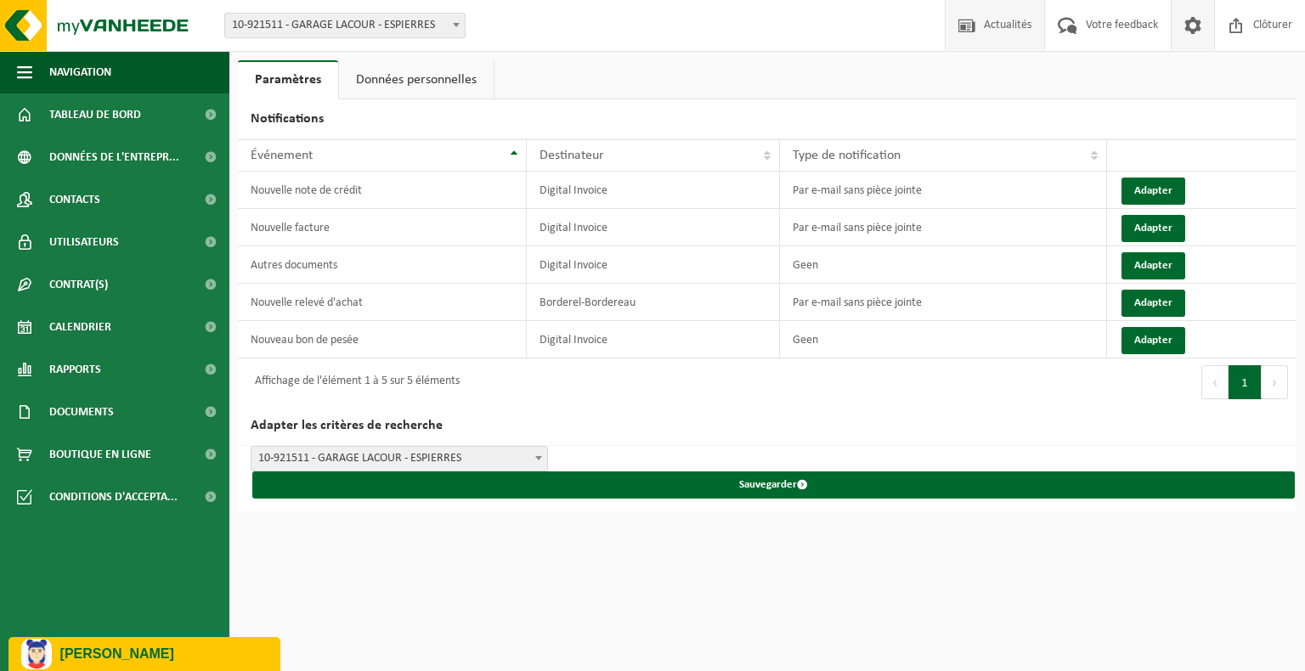
click at [1020, 25] on span "Actualités" at bounding box center [1008, 25] width 56 height 50
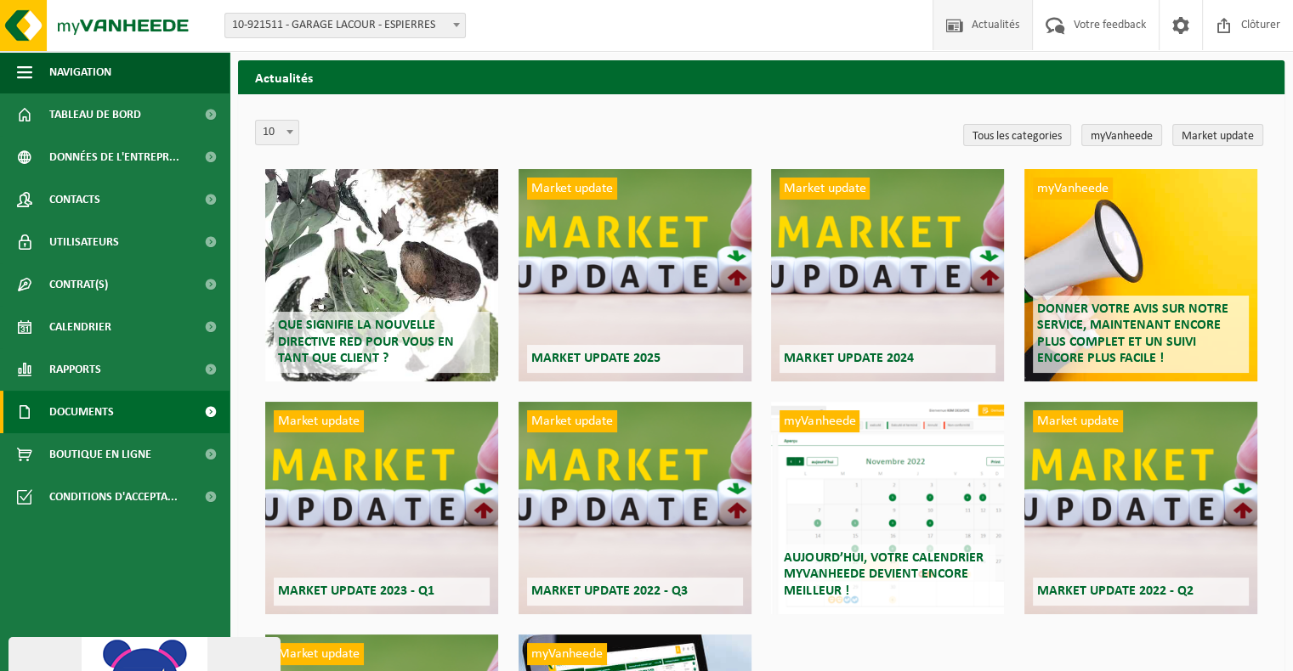
click at [122, 410] on link "Documents" at bounding box center [114, 412] width 229 height 42
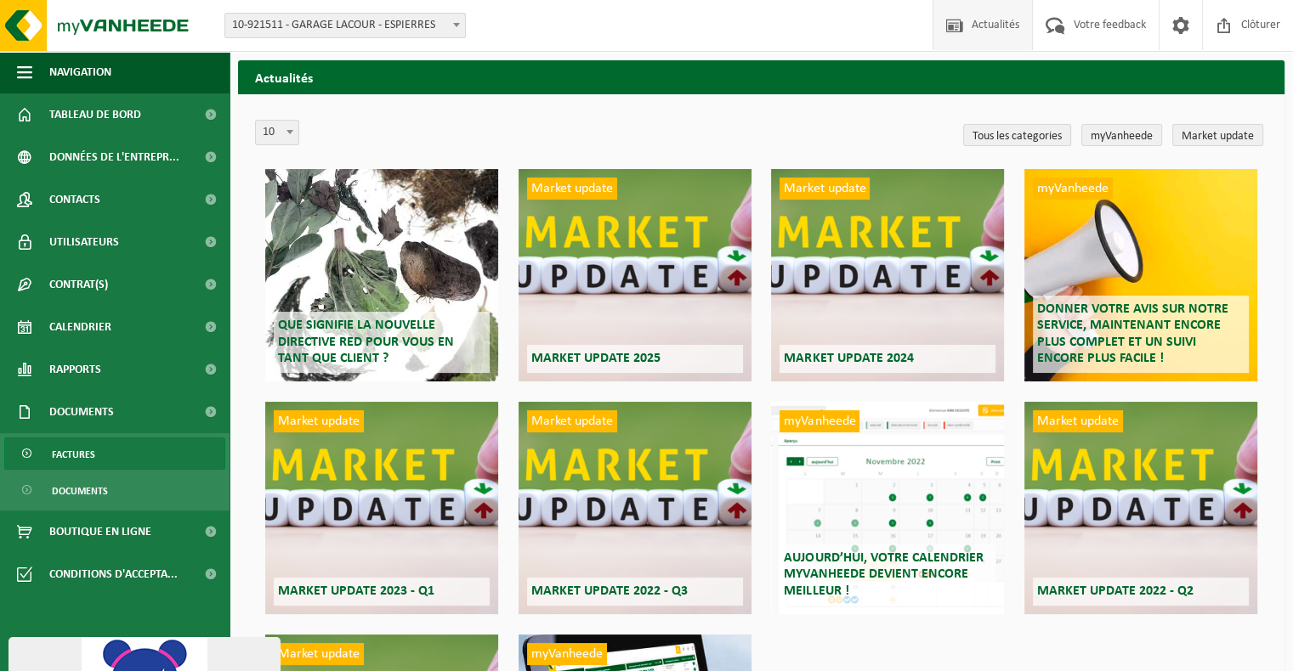
click at [54, 451] on span "Factures" at bounding box center [73, 455] width 43 height 32
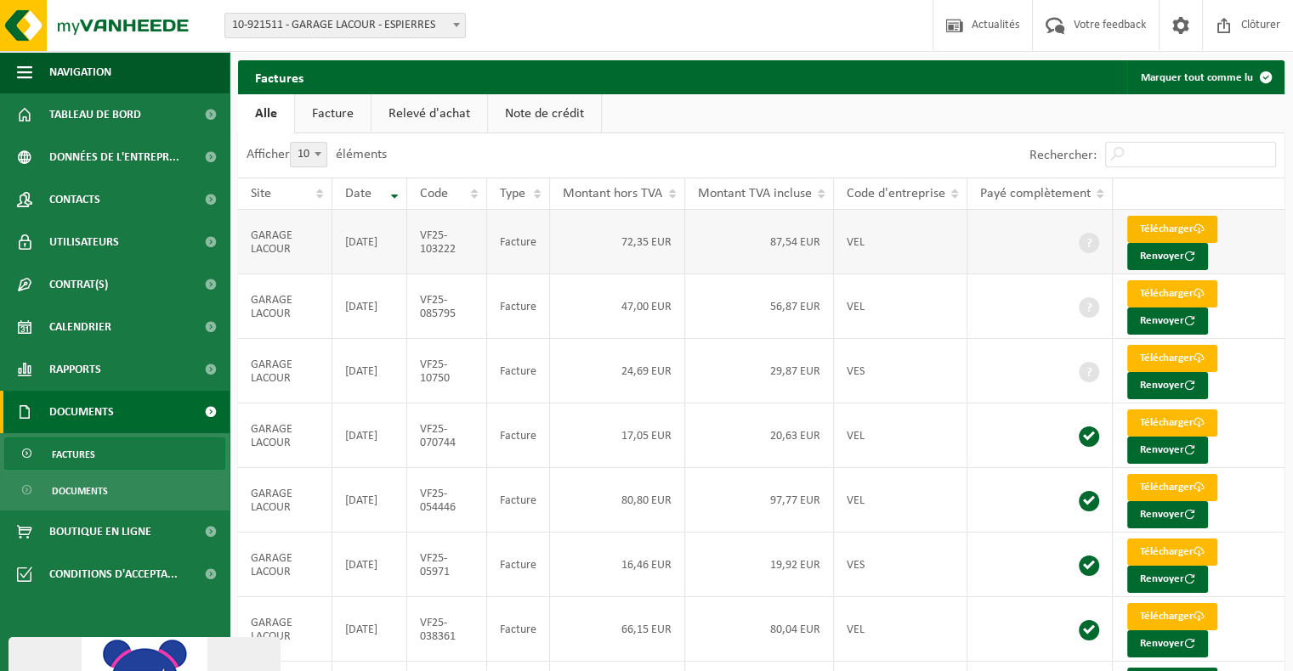
click at [1157, 223] on link "Télécharger" at bounding box center [1172, 229] width 90 height 27
